Goal: Information Seeking & Learning: Learn about a topic

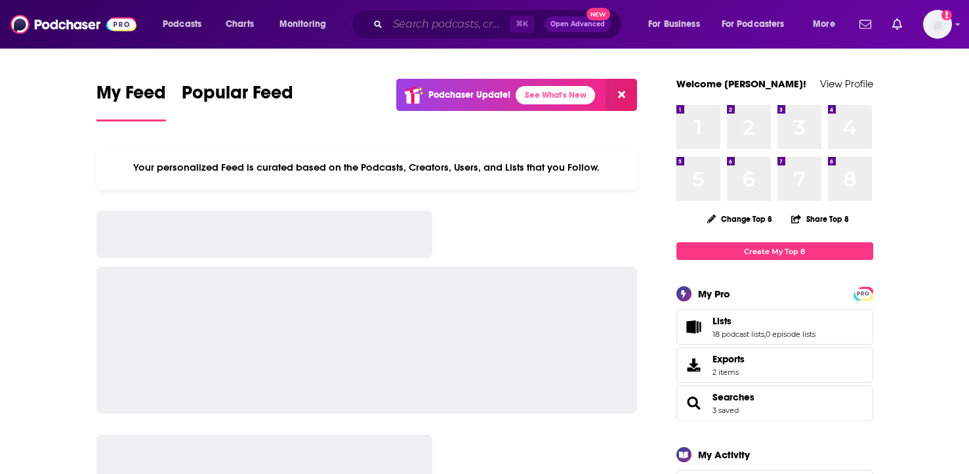
click at [415, 26] on input "Search podcasts, credits, & more..." at bounding box center [449, 24] width 122 height 21
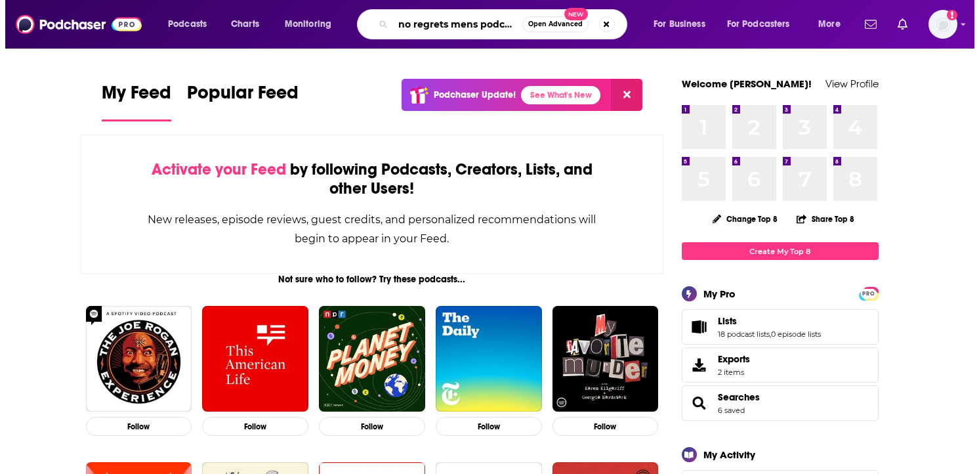
scroll to position [0, 3]
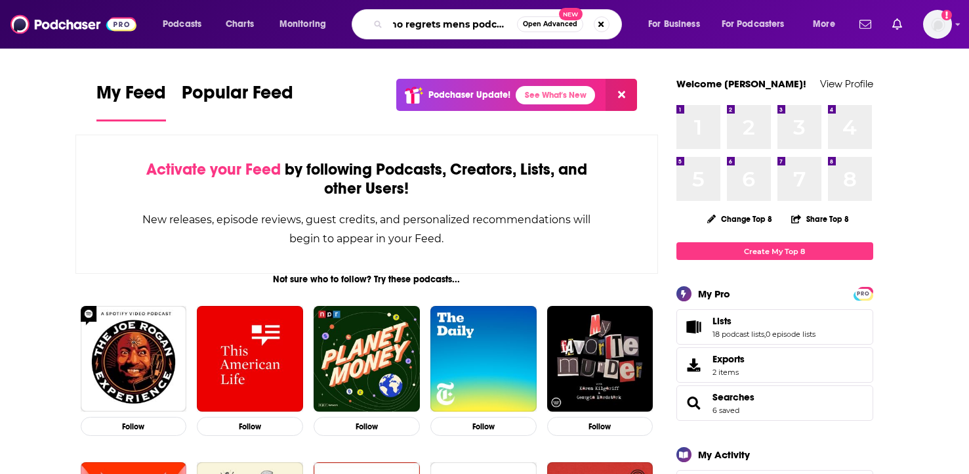
type input "no regrets mens podcast"
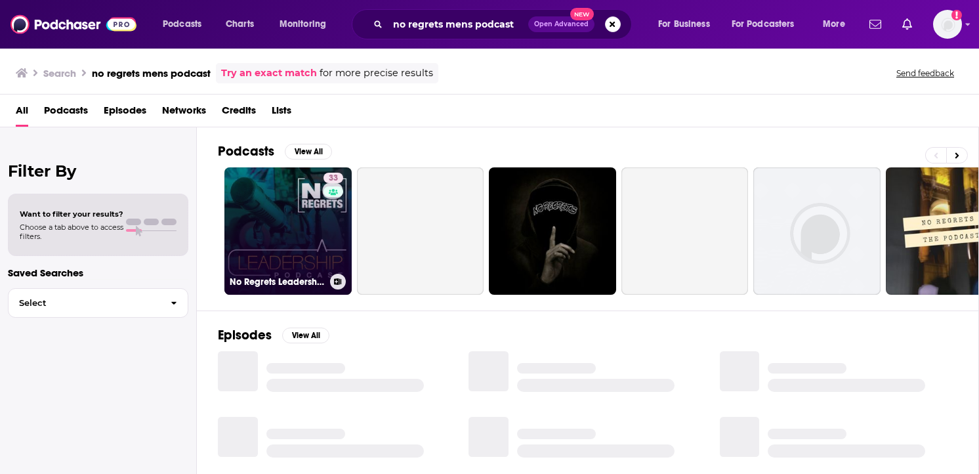
click at [299, 222] on link "33 No Regrets Leadership Podcast" at bounding box center [287, 230] width 127 height 127
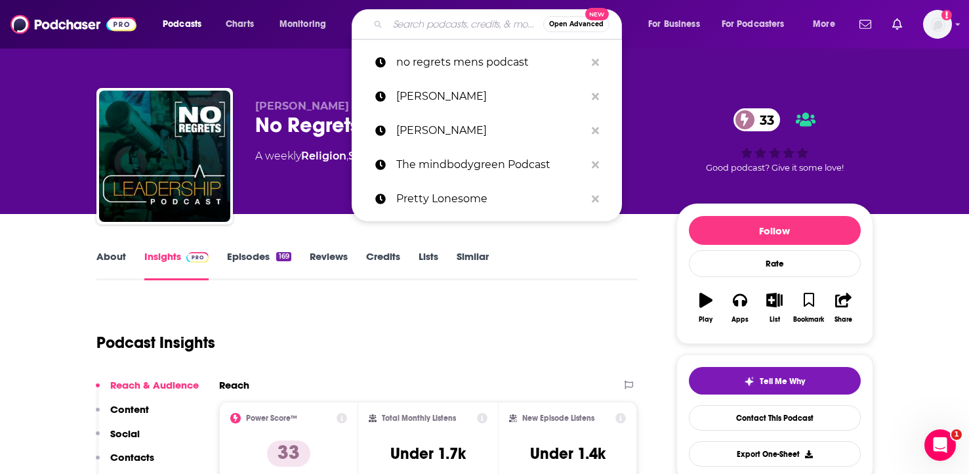
click at [406, 29] on input "Search podcasts, credits, & more..." at bounding box center [466, 24] width 156 height 21
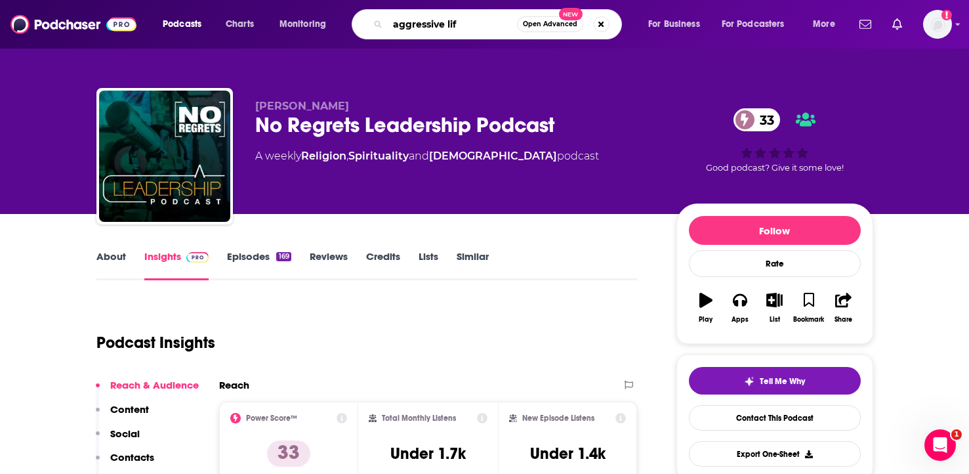
type input "aggressive life"
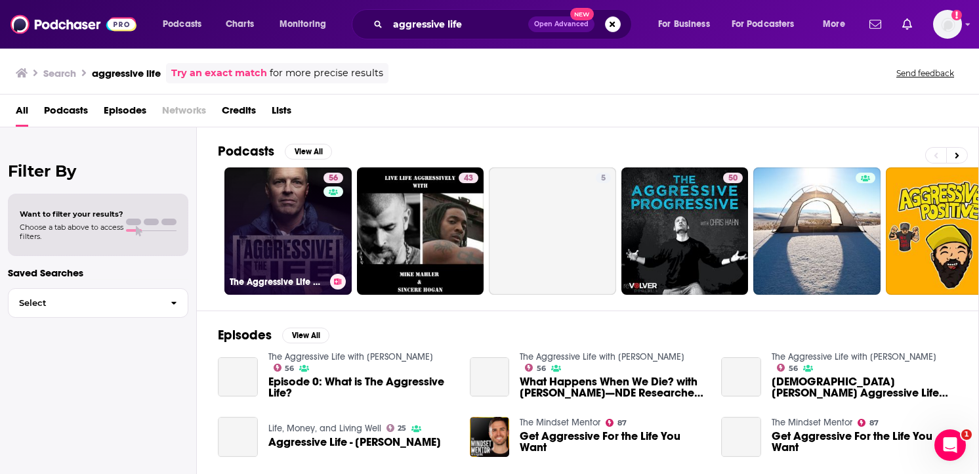
click at [285, 247] on link "56 The Aggressive Life with [PERSON_NAME]" at bounding box center [287, 230] width 127 height 127
